Goal: Information Seeking & Learning: Learn about a topic

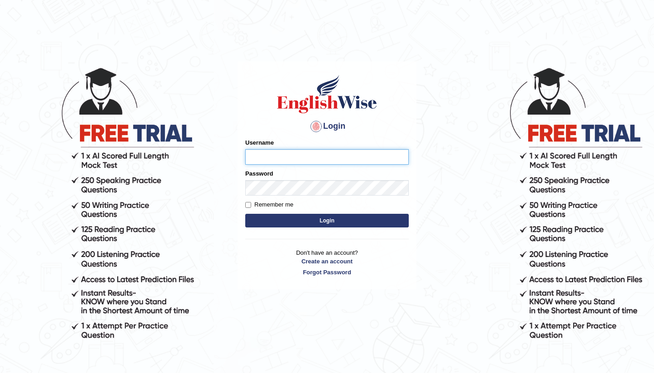
type input "NicolasD"
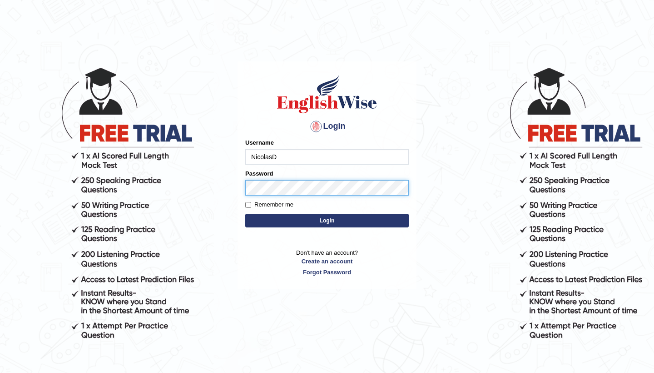
click at [327, 220] on button "Login" at bounding box center [327, 221] width 164 height 14
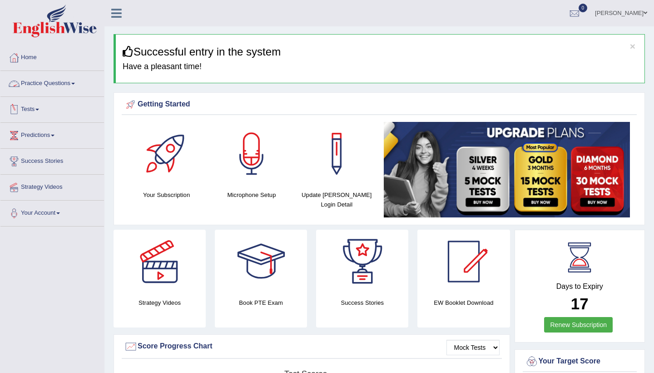
click at [74, 80] on link "Practice Questions" at bounding box center [52, 82] width 104 height 23
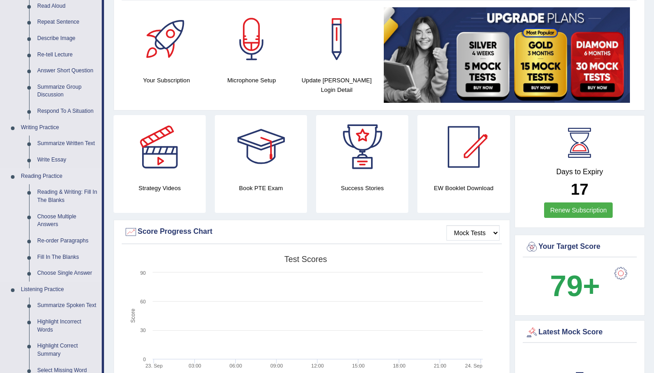
scroll to position [113, 0]
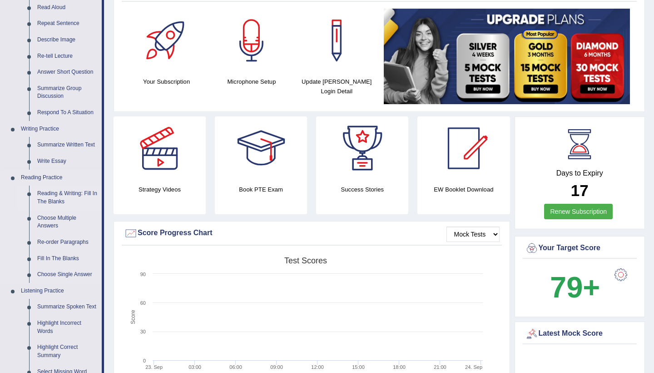
click at [57, 190] on link "Reading & Writing: Fill In The Blanks" at bounding box center [67, 197] width 69 height 24
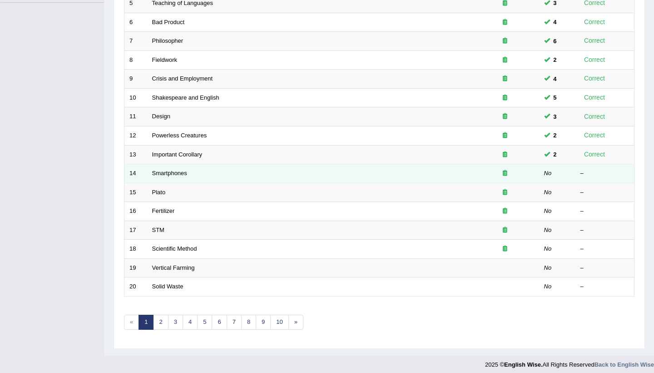
scroll to position [223, 0]
click at [160, 170] on link "Smartphones" at bounding box center [169, 173] width 35 height 7
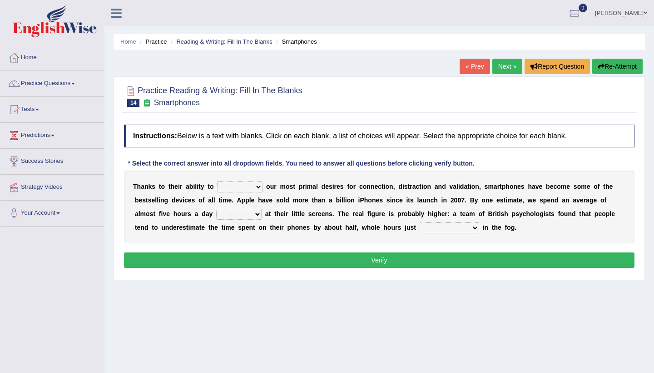
click at [147, 104] on icon at bounding box center [147, 103] width 10 height 8
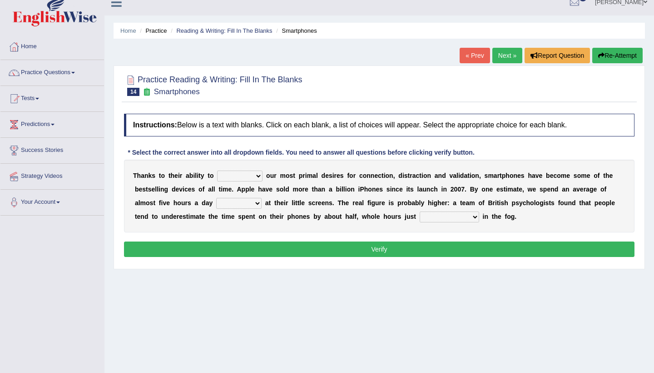
scroll to position [11, 0]
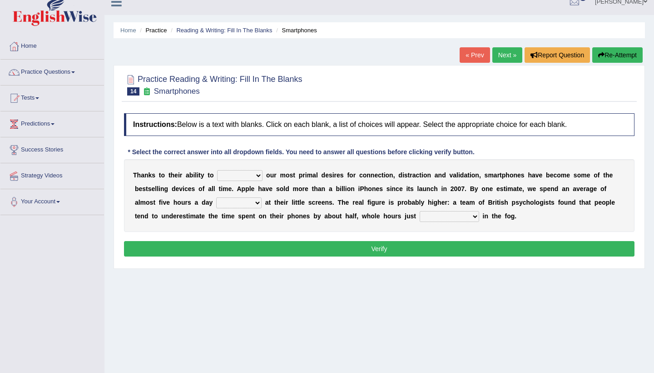
select select "conserve"
select select "staring"
select select "evaporate"
click at [400, 245] on button "Verify" at bounding box center [379, 248] width 511 height 15
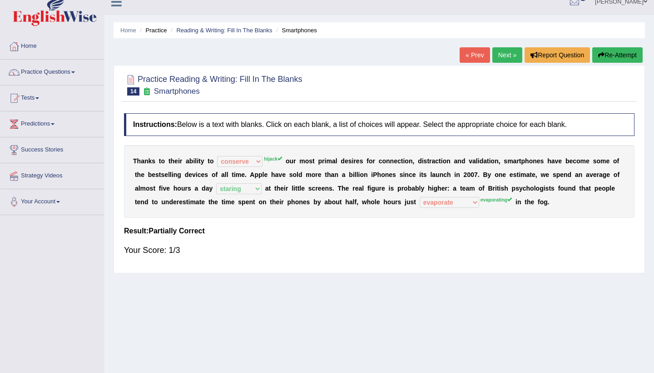
click at [618, 59] on button "Re-Attempt" at bounding box center [618, 54] width 50 height 15
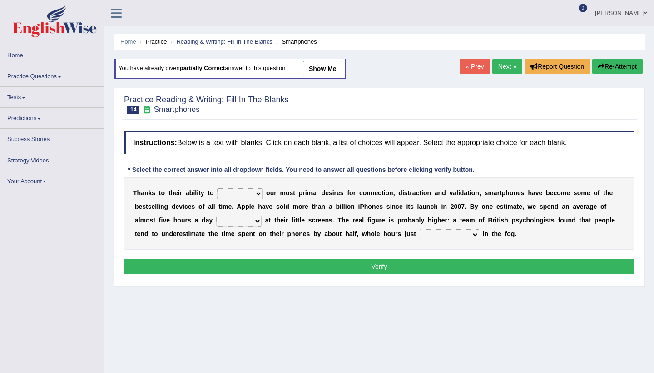
click at [246, 201] on div "T [PERSON_NAME] t o t h e i r a b i l i t y t o hijack describe [PERSON_NAME] c…" at bounding box center [379, 213] width 511 height 73
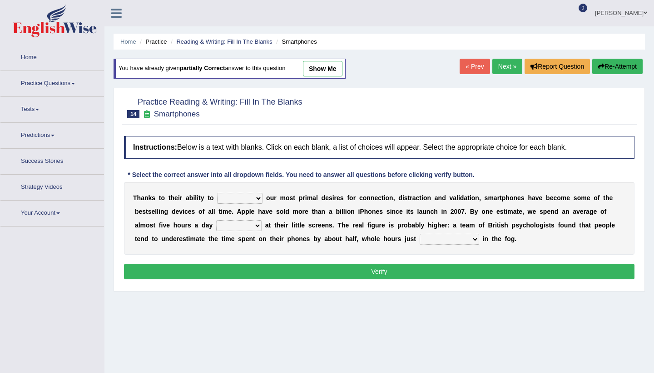
scroll to position [11, 0]
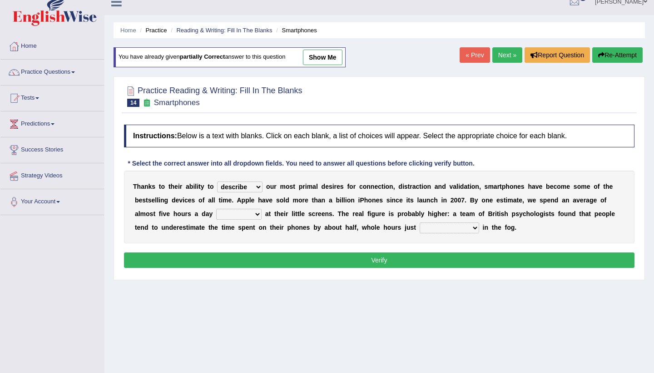
select select "hijack"
select select "staring"
select select "evaporating"
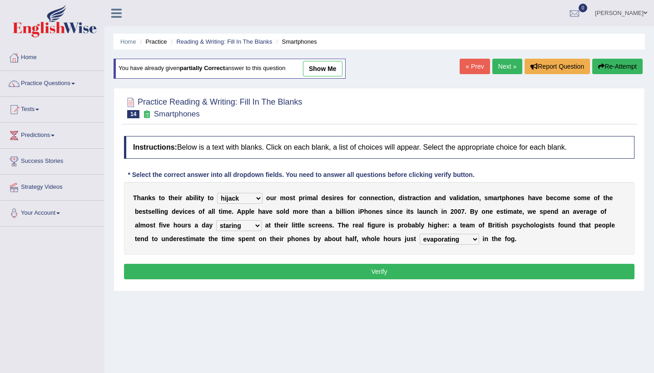
scroll to position [0, 0]
click at [383, 269] on button "Verify" at bounding box center [379, 271] width 511 height 15
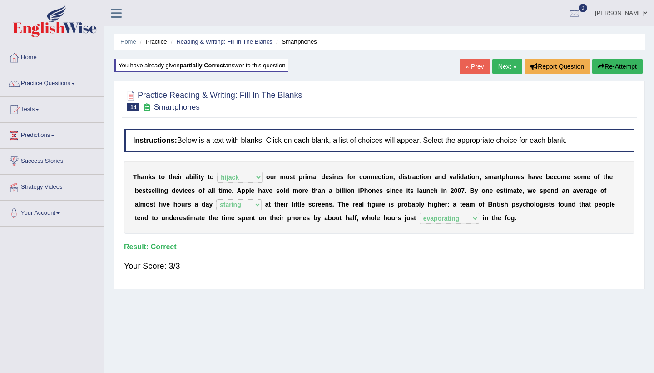
click at [505, 66] on link "Next »" at bounding box center [508, 66] width 30 height 15
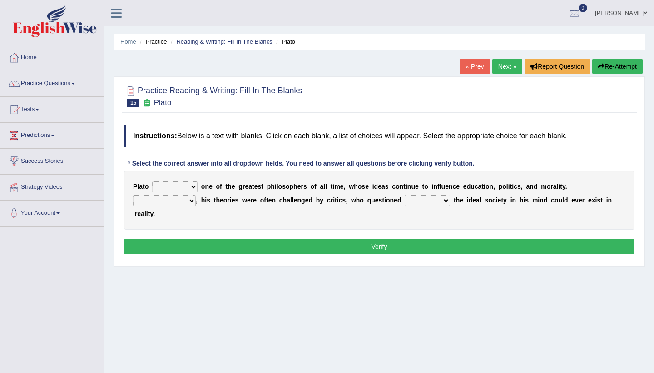
select select "remains"
select select "However"
select select "whether"
click at [397, 246] on button "Verify" at bounding box center [379, 246] width 511 height 15
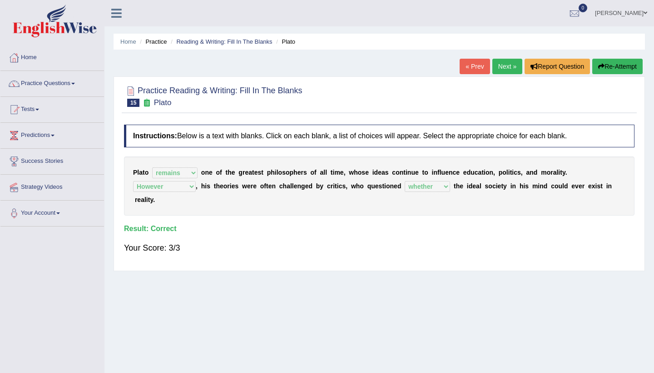
click at [505, 70] on body "Toggle navigation Home Practice Questions Speaking Practice Read Aloud Repeat S…" at bounding box center [327, 186] width 654 height 373
click at [505, 66] on link "Next »" at bounding box center [508, 66] width 30 height 15
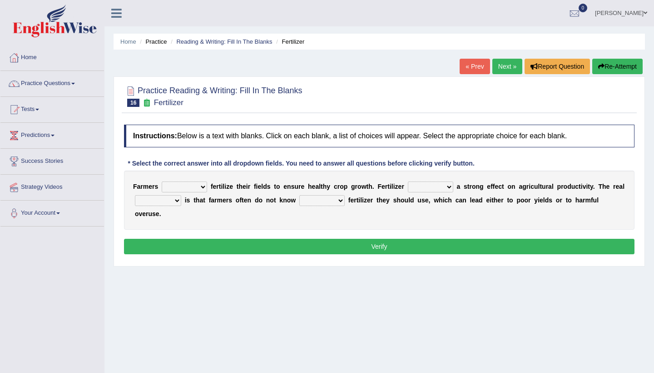
select select "must"
click at [426, 186] on select "has had have having" at bounding box center [430, 186] width 45 height 11
select select "has"
select select "problem"
select select "how much"
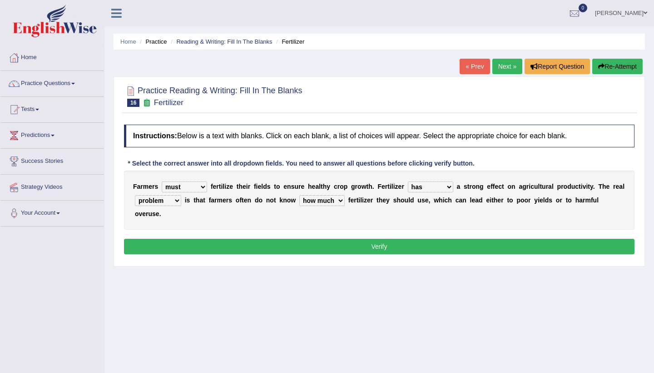
click at [389, 247] on button "Verify" at bounding box center [379, 246] width 511 height 15
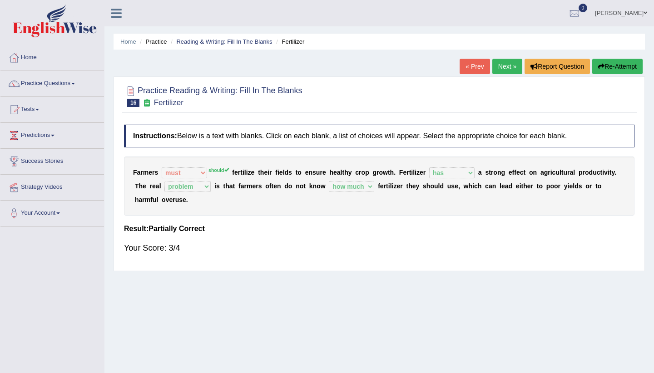
click at [620, 66] on button "Re-Attempt" at bounding box center [618, 66] width 50 height 15
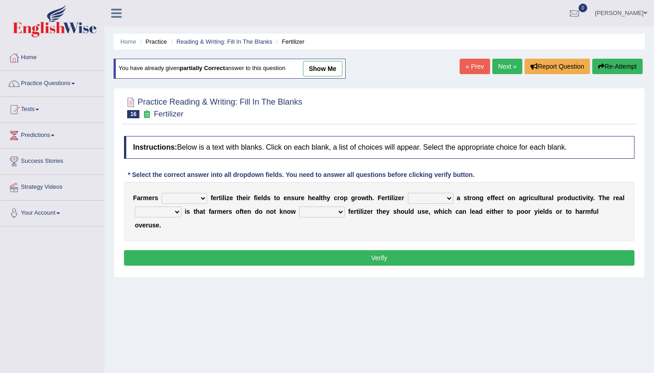
select select "should"
select select "has"
select select "problem"
select select "how much"
click at [316, 259] on button "Verify" at bounding box center [379, 257] width 511 height 15
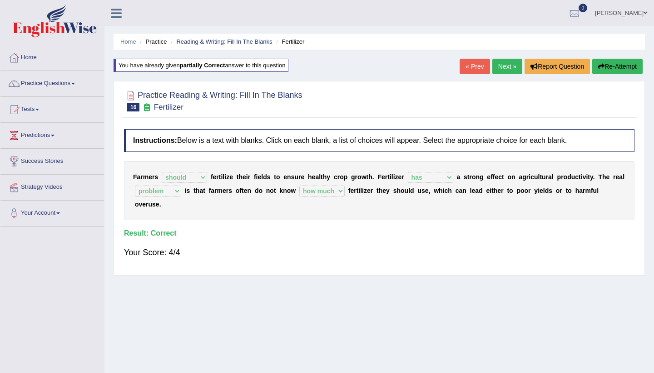
click at [502, 64] on link "Next »" at bounding box center [508, 66] width 30 height 15
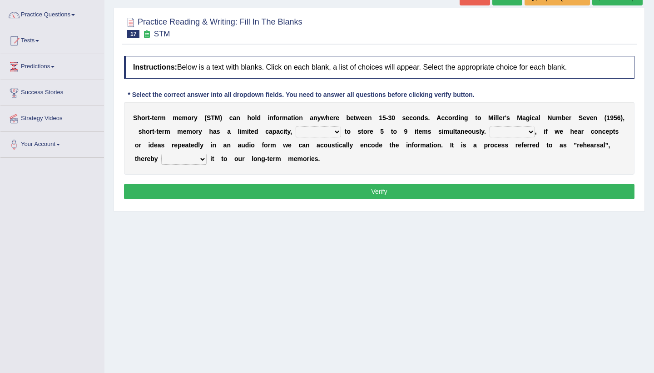
scroll to position [72, 0]
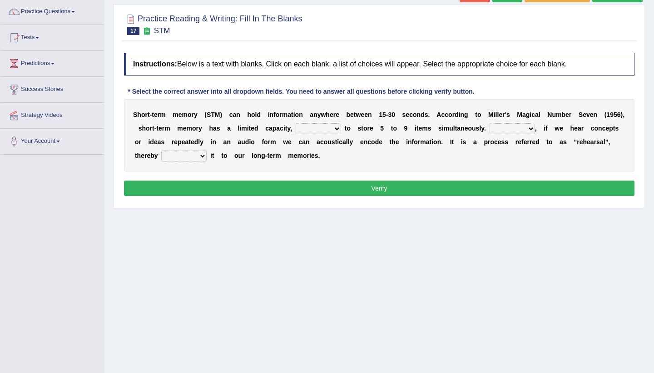
select select "being able"
select select "However"
select select "commiting"
click at [249, 183] on button "Verify" at bounding box center [379, 187] width 511 height 15
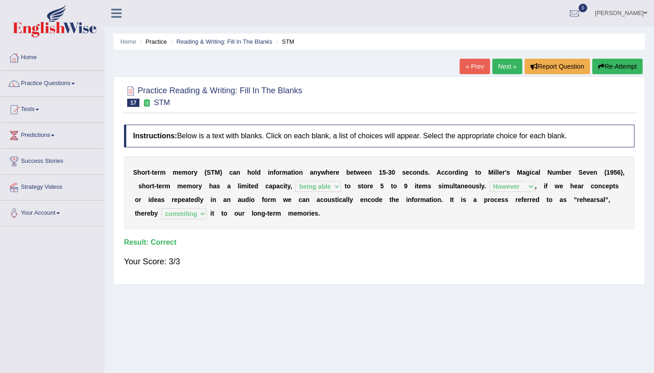
scroll to position [0, 0]
click at [503, 64] on link "Next »" at bounding box center [508, 66] width 30 height 15
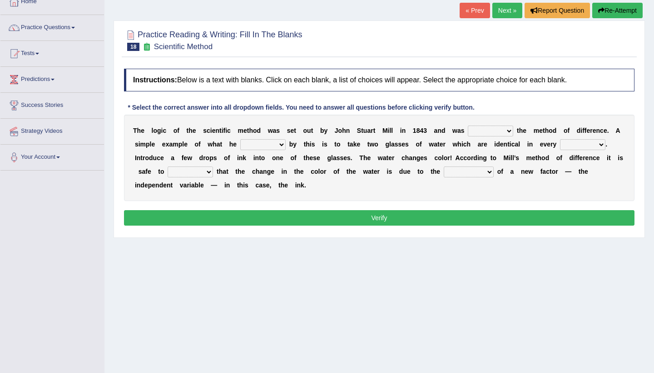
scroll to position [57, 0]
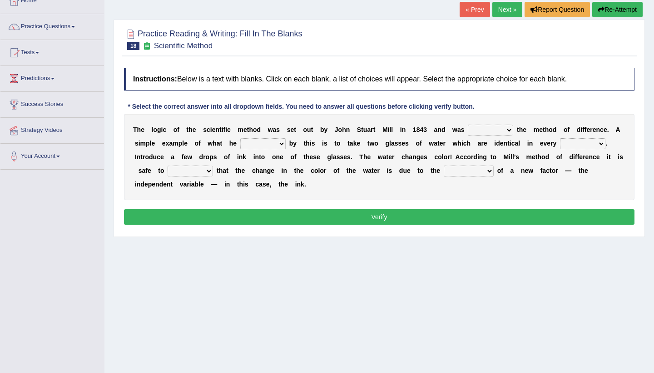
select select "claimed"
click at [264, 144] on select "capped charged found meant" at bounding box center [262, 143] width 45 height 11
select select "meant"
select select "measure"
select select "assume"
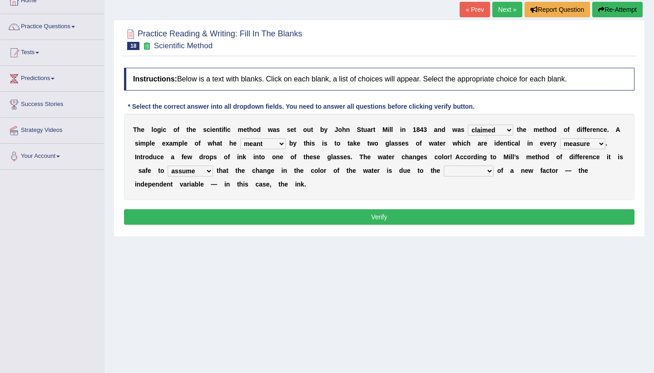
select select "introduction"
click at [437, 218] on button "Verify" at bounding box center [379, 216] width 511 height 15
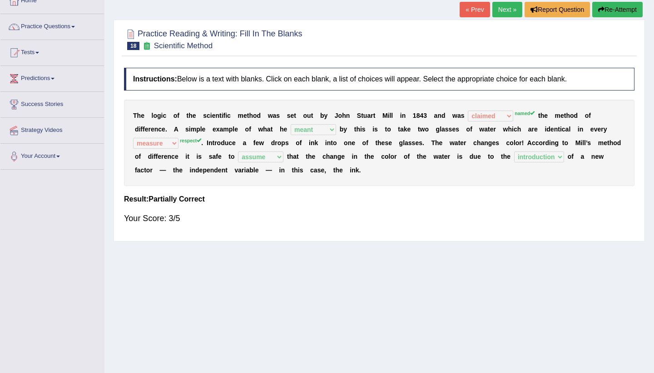
click at [615, 10] on button "Re-Attempt" at bounding box center [618, 9] width 50 height 15
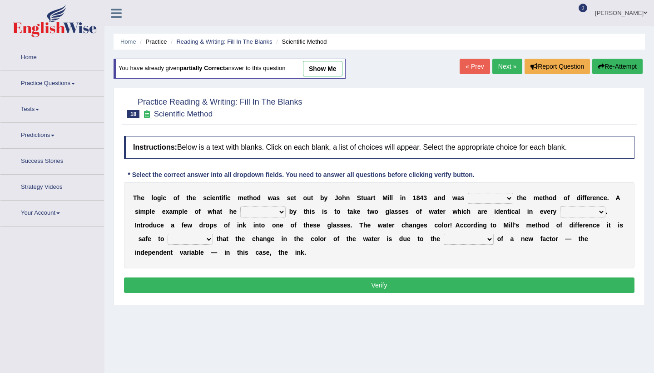
scroll to position [57, 0]
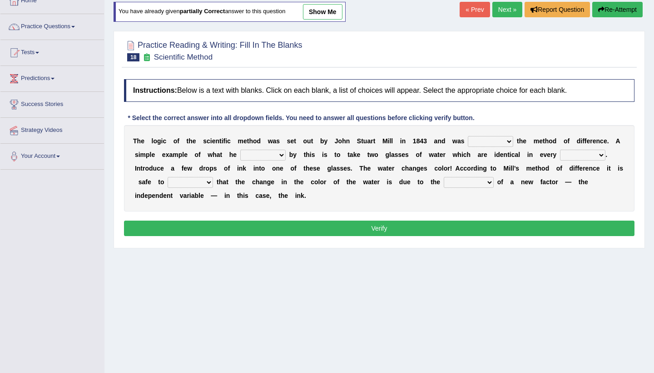
select select "named"
select select "meant"
select select "respect"
select select "assume"
select select "introduction"
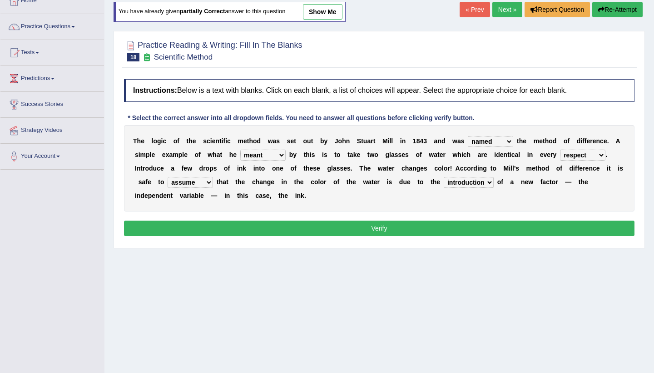
click at [393, 227] on button "Verify" at bounding box center [379, 227] width 511 height 15
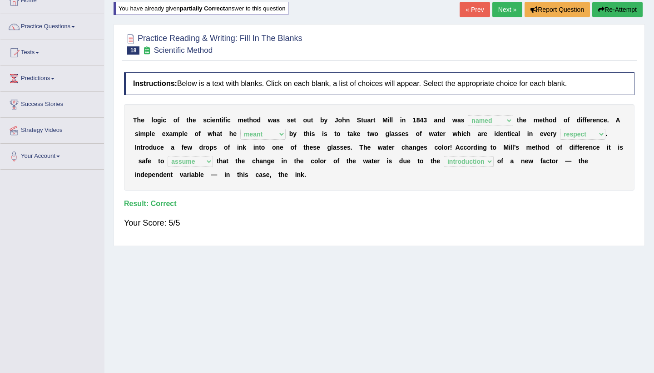
click at [506, 10] on link "Next »" at bounding box center [508, 9] width 30 height 15
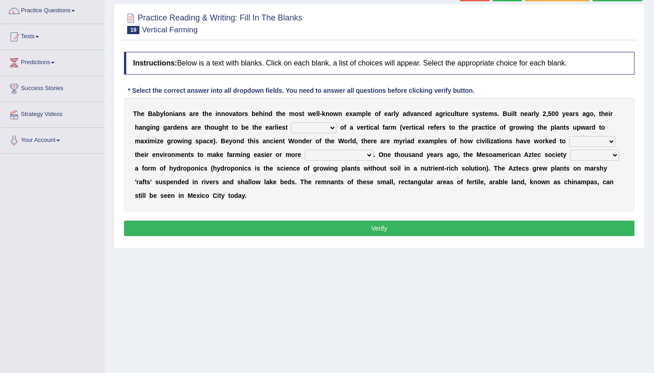
scroll to position [74, 0]
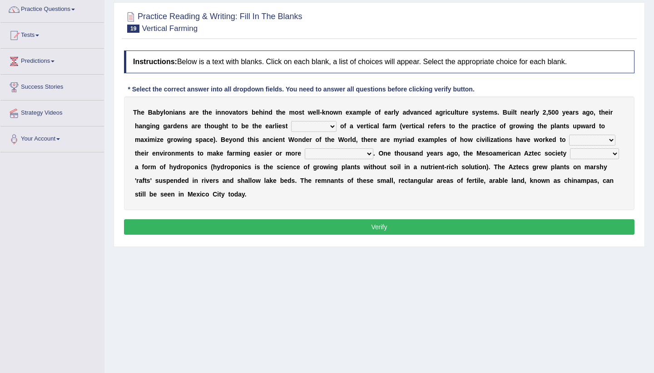
select select "prototype"
select select "manipulate"
select select "productive"
select select "pioneered"
click at [402, 229] on button "Verify" at bounding box center [379, 226] width 511 height 15
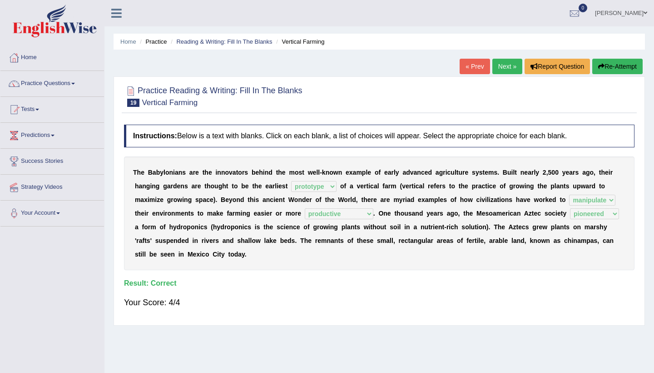
scroll to position [0, 0]
click at [506, 68] on link "Next »" at bounding box center [508, 66] width 30 height 15
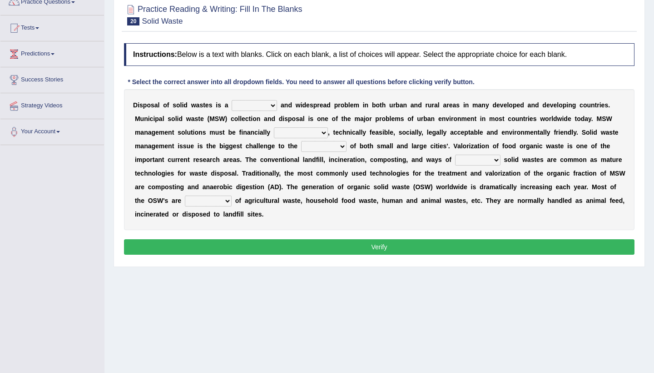
scroll to position [83, 0]
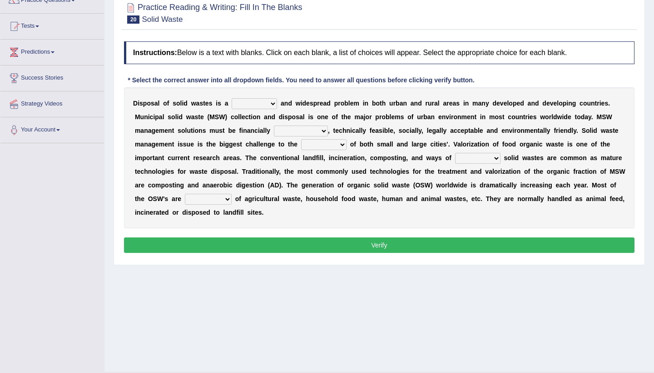
select select "stalling"
select select "sustainable"
select select "authorities"
select select "handling"
select select "composed"
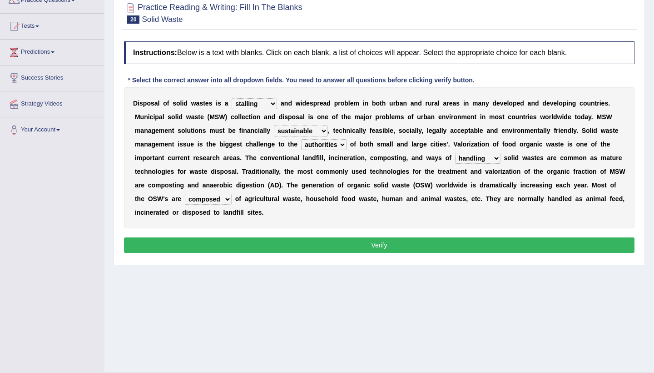
click at [296, 242] on button "Verify" at bounding box center [379, 244] width 511 height 15
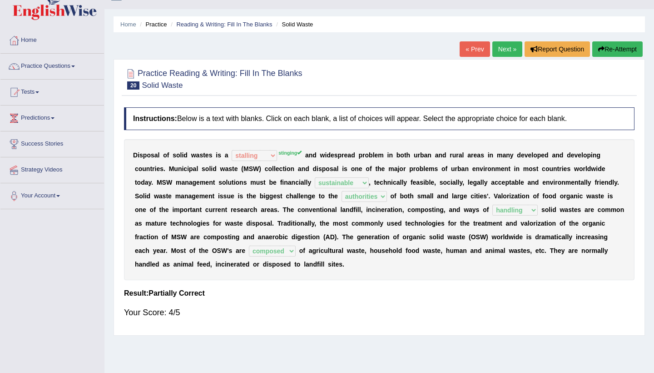
scroll to position [17, 0]
click at [46, 64] on link "Practice Questions" at bounding box center [52, 65] width 104 height 23
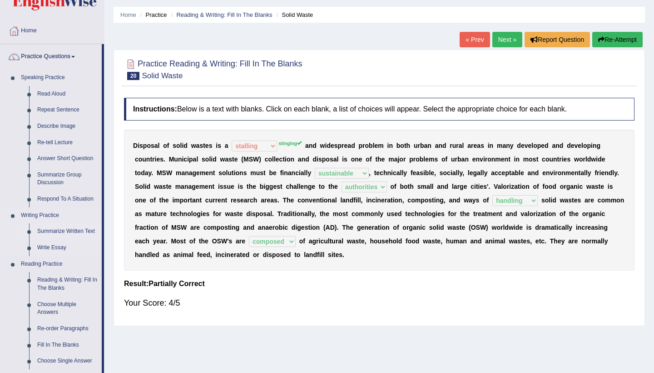
scroll to position [28, 0]
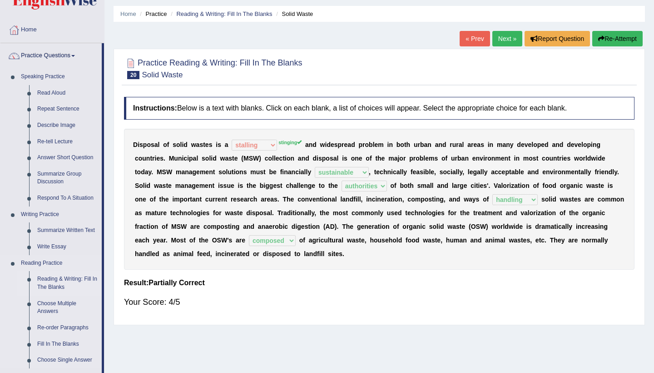
click at [63, 277] on link "Reading & Writing: Fill In The Blanks" at bounding box center [67, 283] width 69 height 24
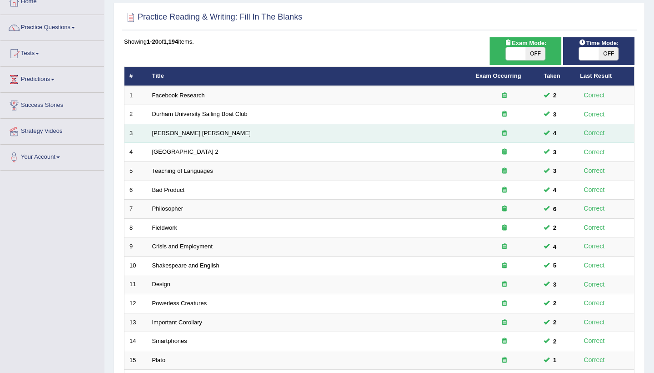
scroll to position [154, 0]
